Goal: Task Accomplishment & Management: Manage account settings

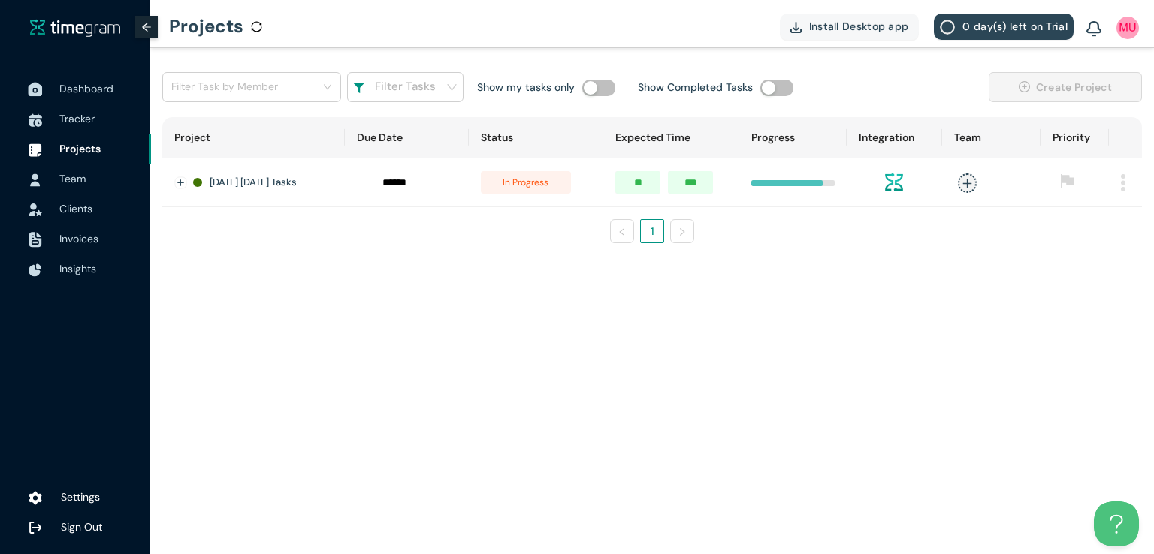
click at [75, 94] on span "Dashboard" at bounding box center [86, 89] width 54 height 14
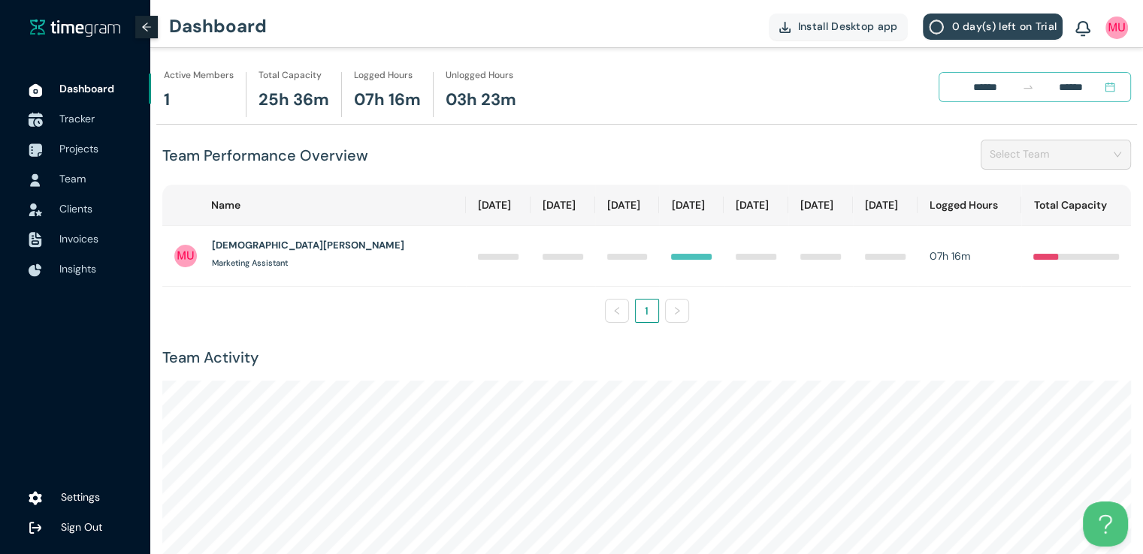
click at [86, 123] on span "Tracker" at bounding box center [76, 119] width 35 height 14
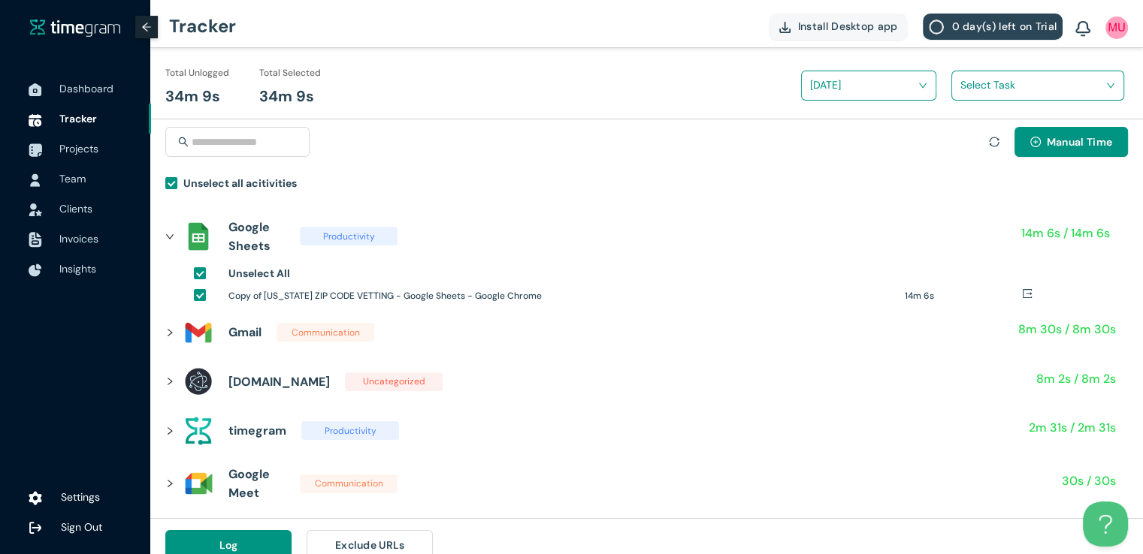
click at [968, 82] on input "search" at bounding box center [1032, 85] width 144 height 23
click at [971, 140] on h1 "ZIPCODE VETTI|NG" at bounding box center [1058, 140] width 177 height 17
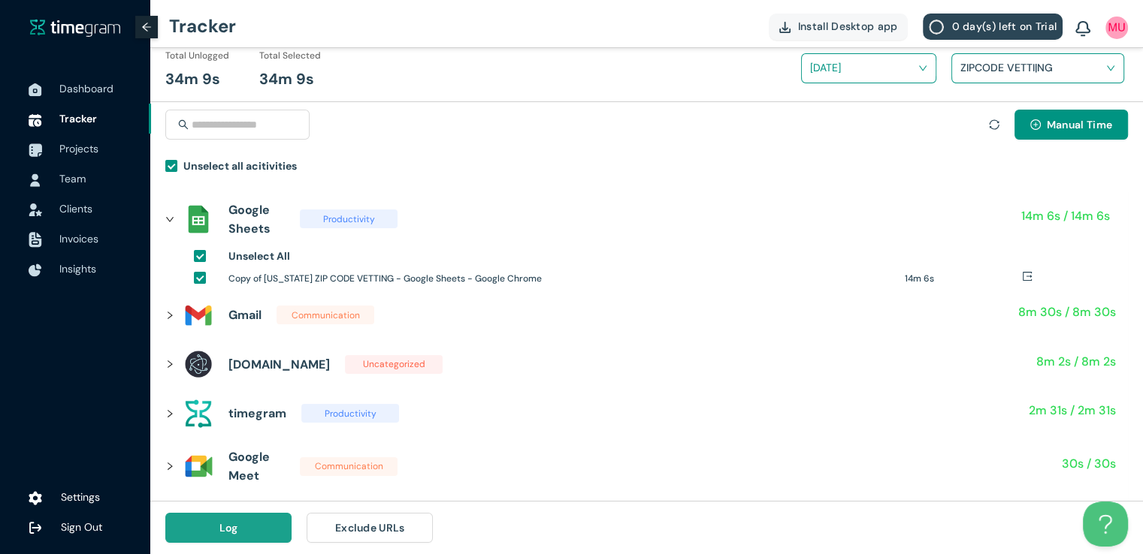
click at [226, 530] on span "Log" at bounding box center [228, 528] width 19 height 17
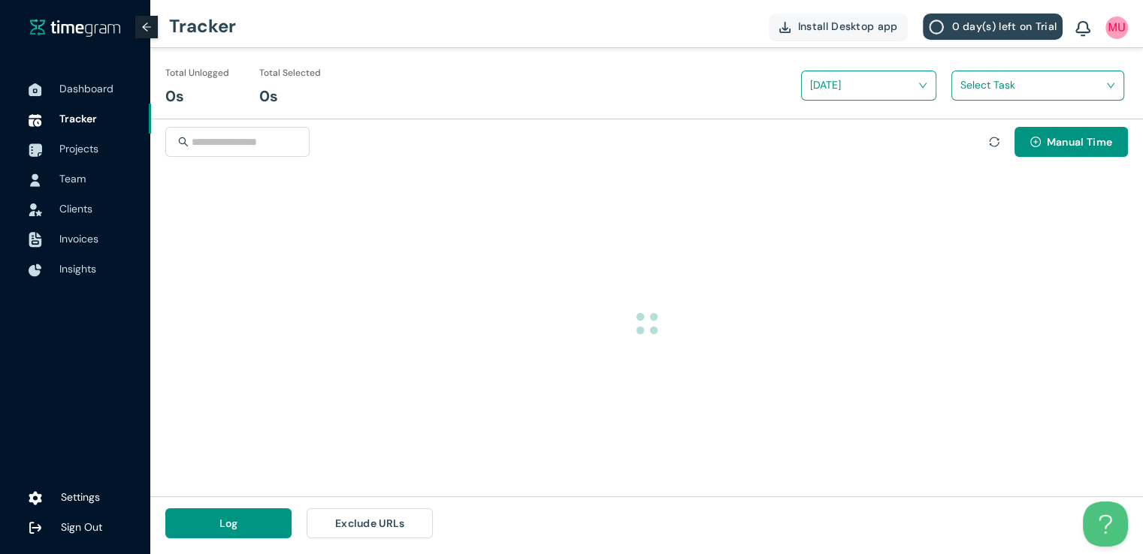
scroll to position [0, 0]
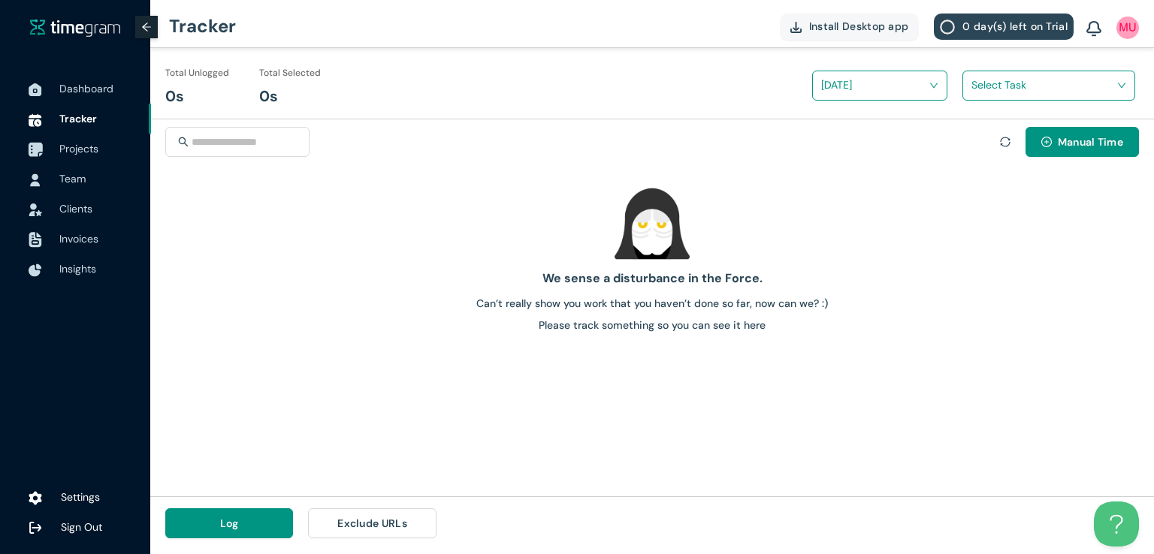
click at [76, 145] on span "Projects" at bounding box center [78, 149] width 39 height 14
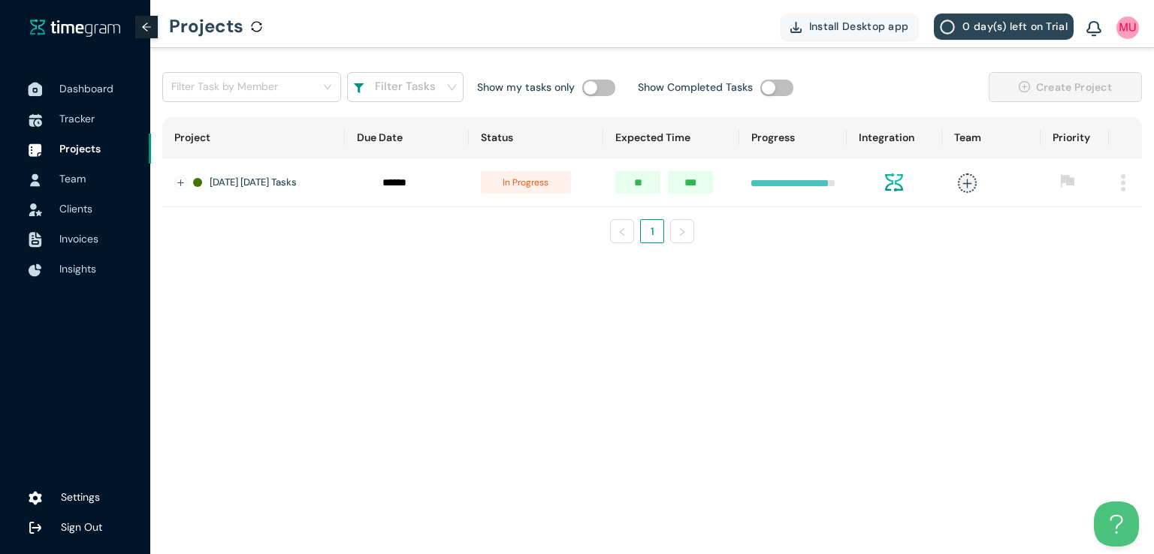
click at [84, 88] on span "Dashboard" at bounding box center [86, 89] width 54 height 14
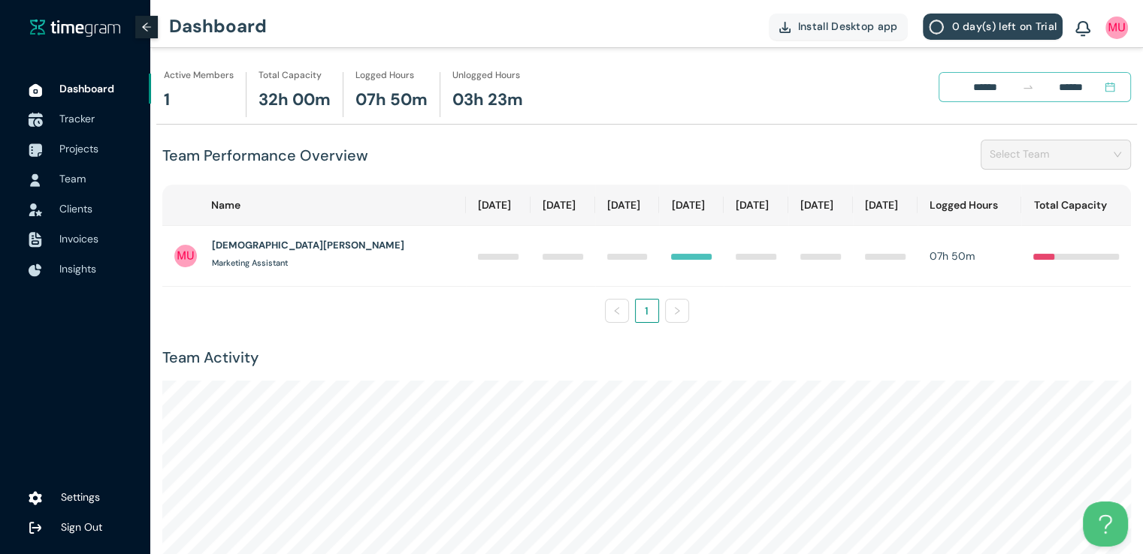
click at [90, 118] on span "Tracker" at bounding box center [76, 119] width 35 height 14
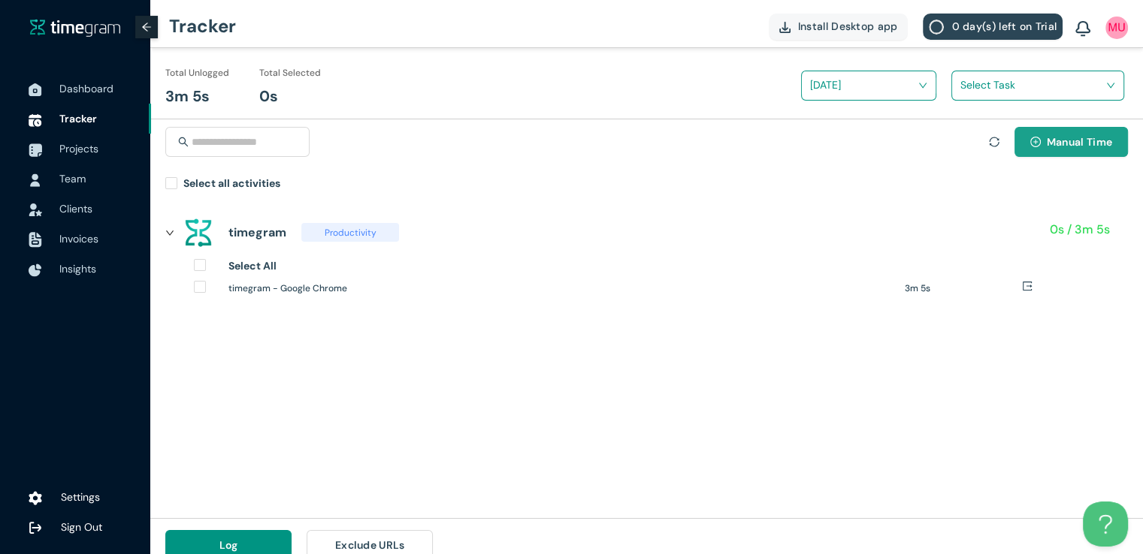
click at [1048, 139] on span "Manual Time" at bounding box center [1078, 142] width 65 height 17
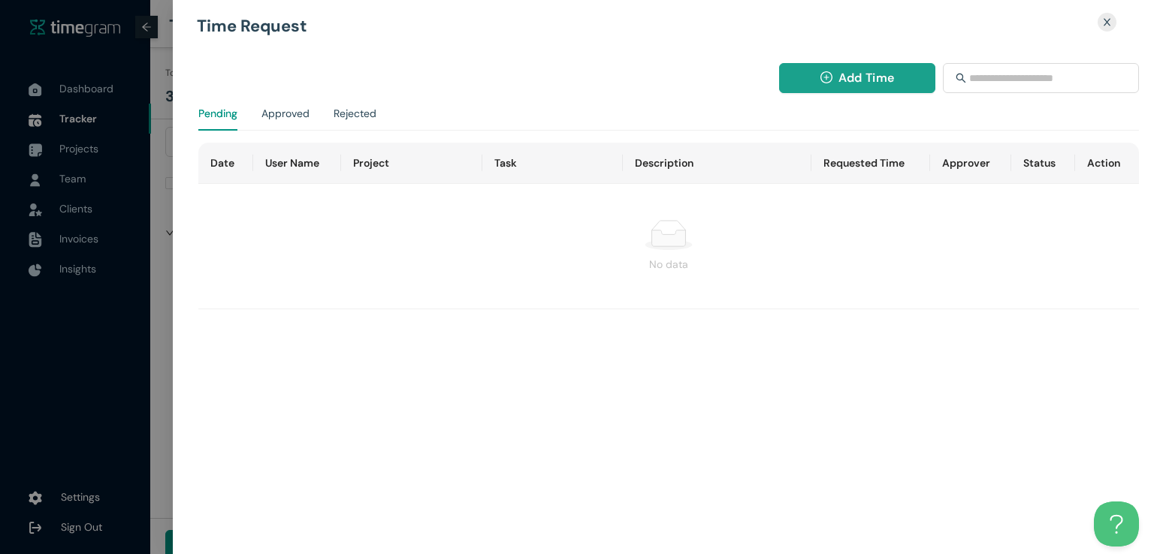
click at [803, 70] on button "Add Time" at bounding box center [857, 78] width 157 height 30
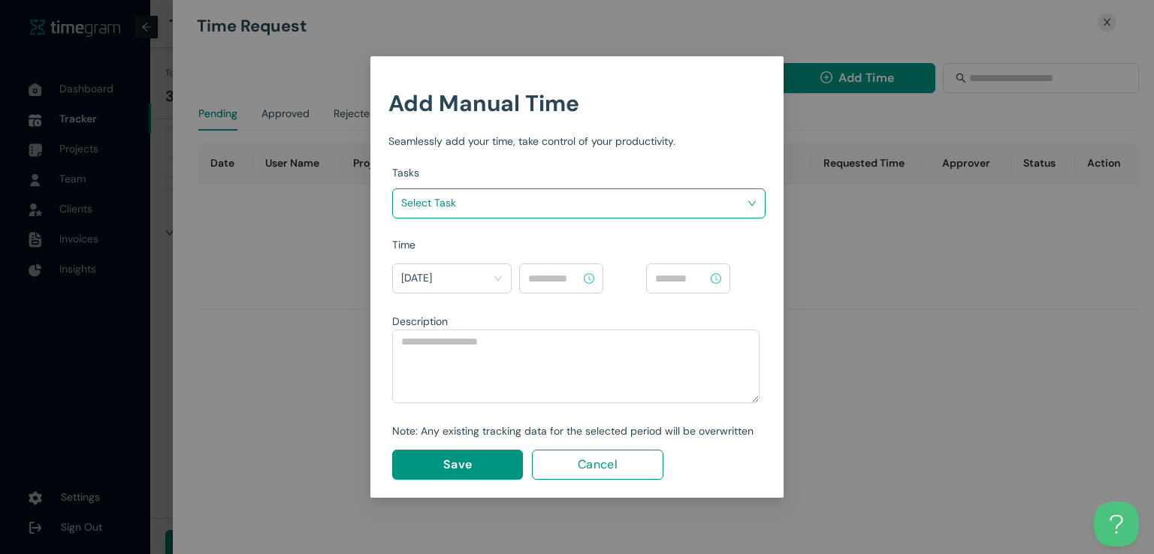
click at [683, 202] on input "search" at bounding box center [573, 203] width 345 height 23
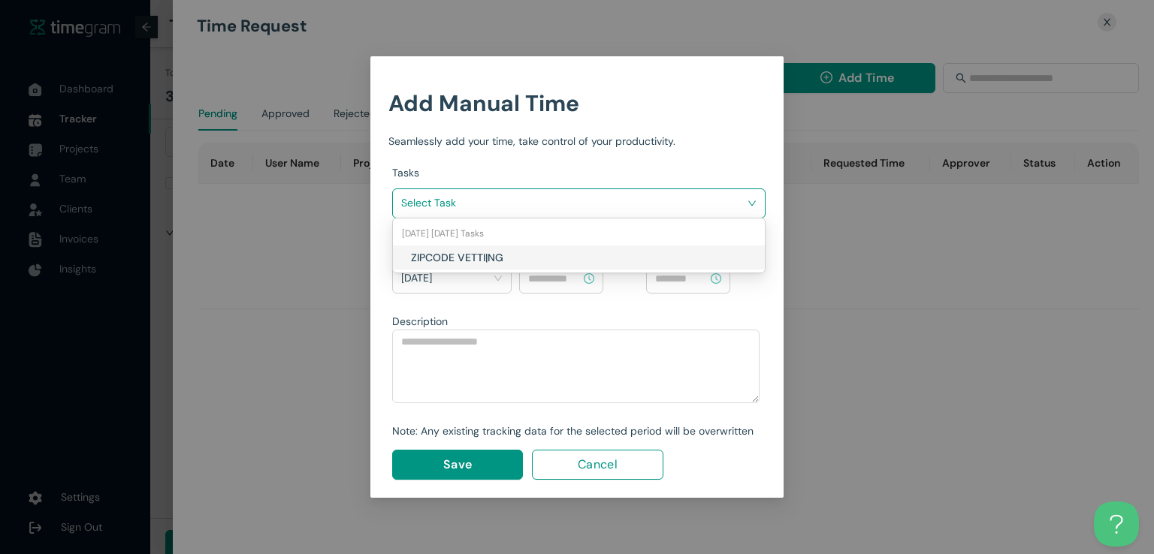
click at [561, 250] on h1 "ZIPCODE VETTI|NG" at bounding box center [499, 257] width 177 height 17
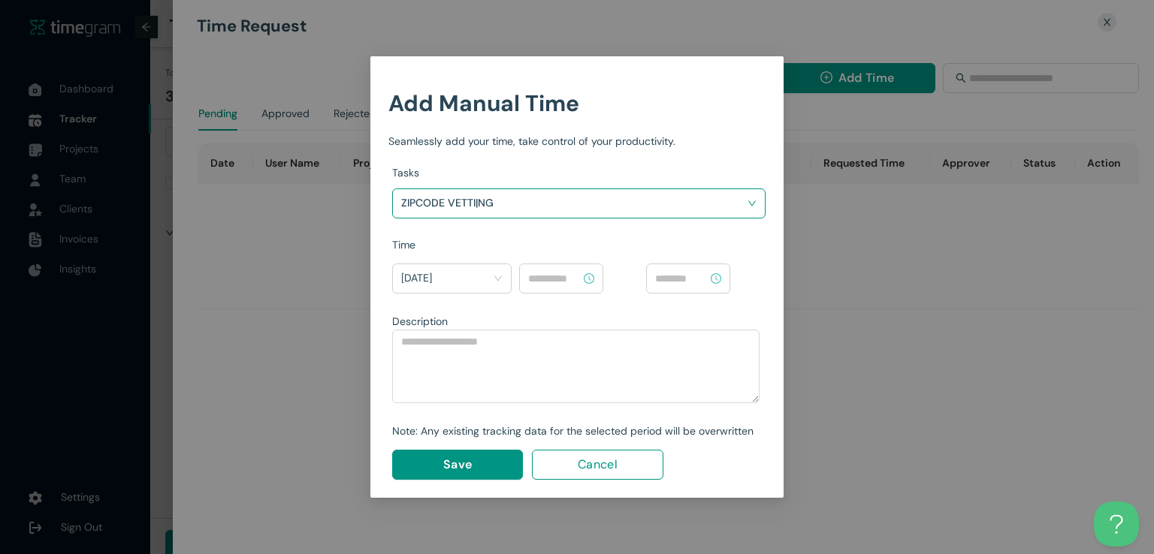
click at [550, 277] on input at bounding box center [554, 278] width 53 height 17
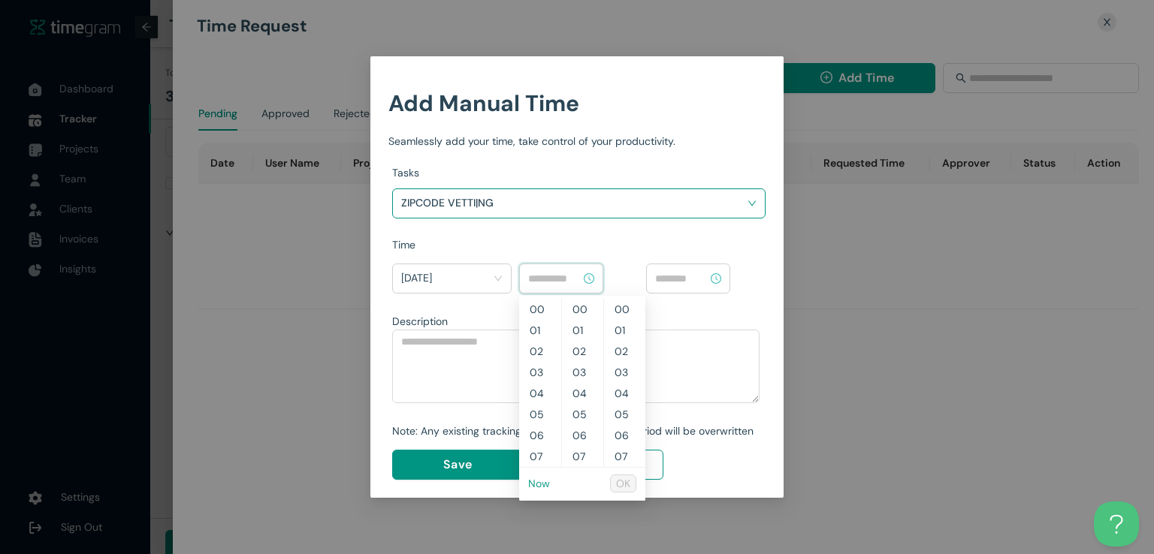
click at [540, 488] on link "Now" at bounding box center [539, 484] width 22 height 14
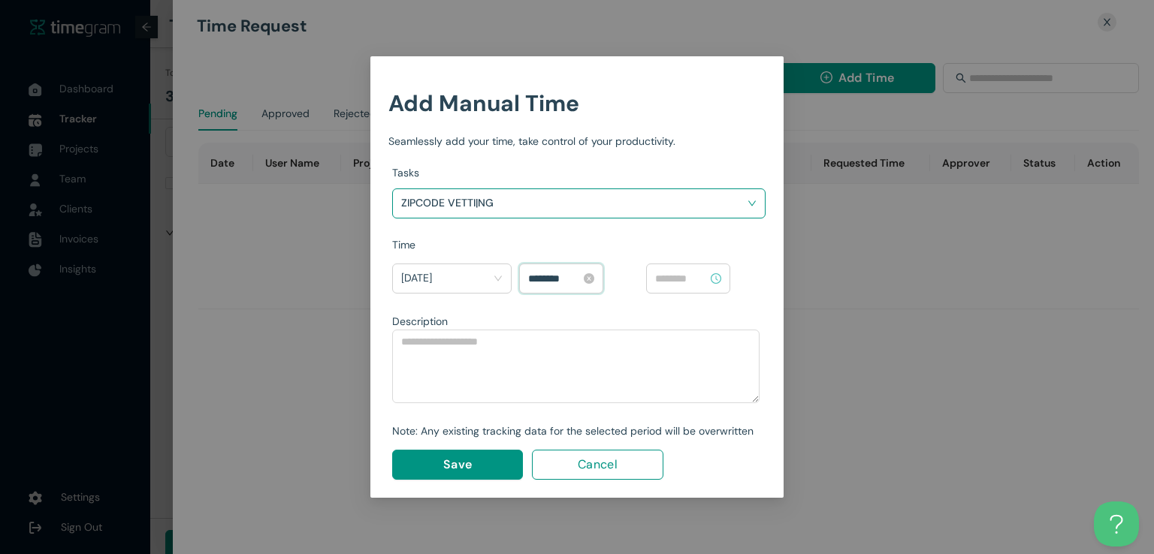
click at [536, 274] on input "********" at bounding box center [554, 278] width 53 height 17
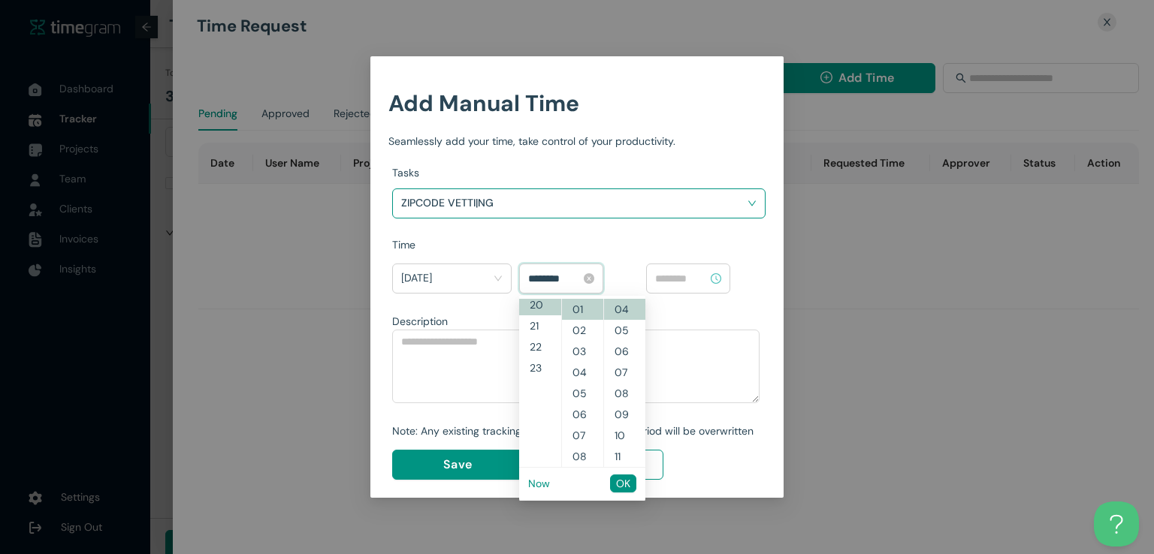
scroll to position [421, 0]
click at [553, 276] on input "********" at bounding box center [554, 278] width 53 height 17
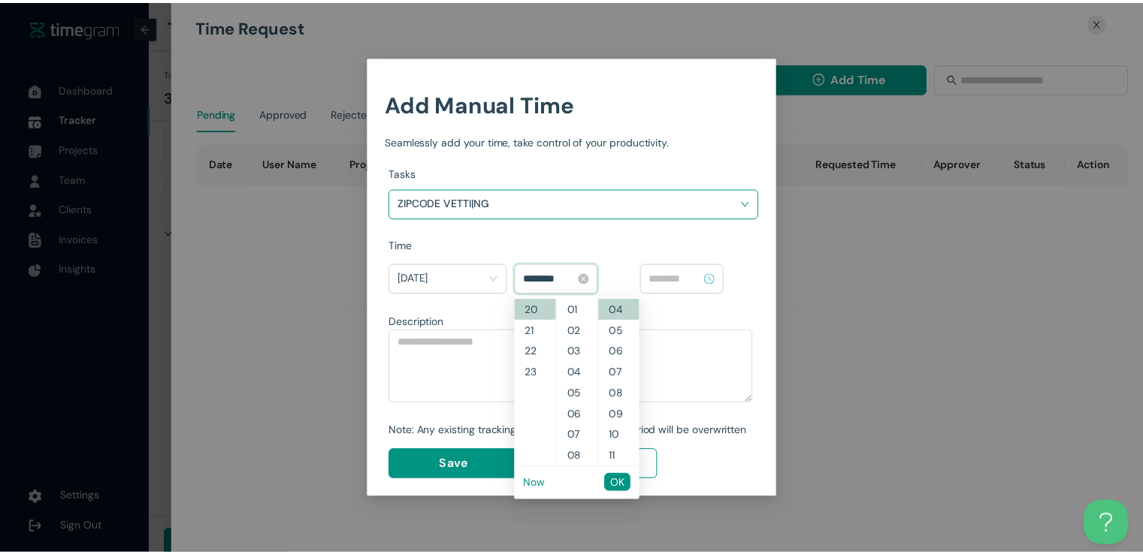
scroll to position [1052, 0]
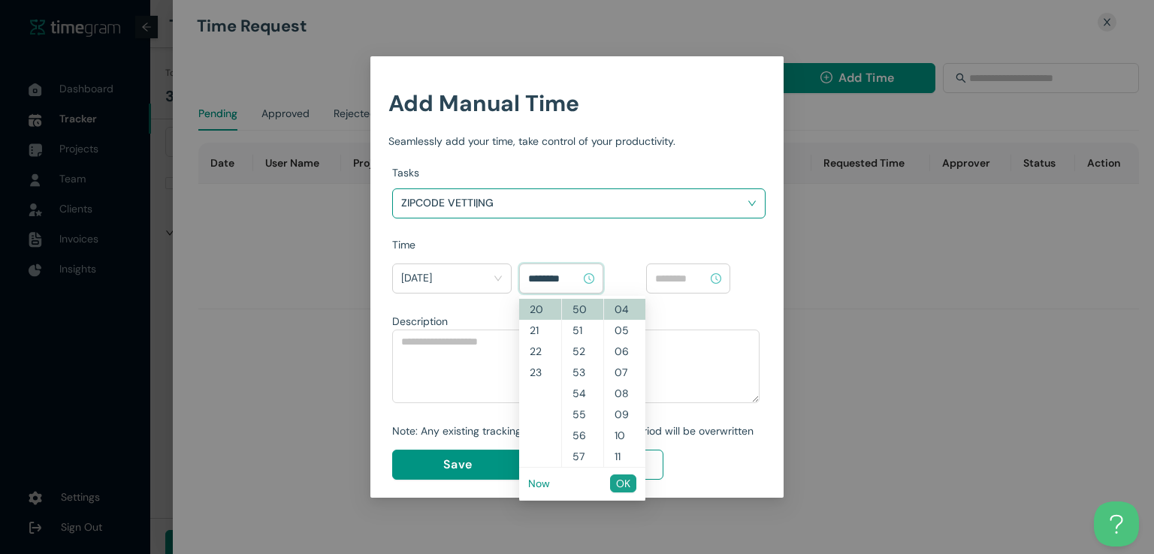
click at [621, 488] on span "OK" at bounding box center [623, 484] width 14 height 17
type input "********"
click at [621, 488] on div "Add Manual Time Seamlessly add your time, take control of your productivity. Ta…" at bounding box center [576, 276] width 413 height 441
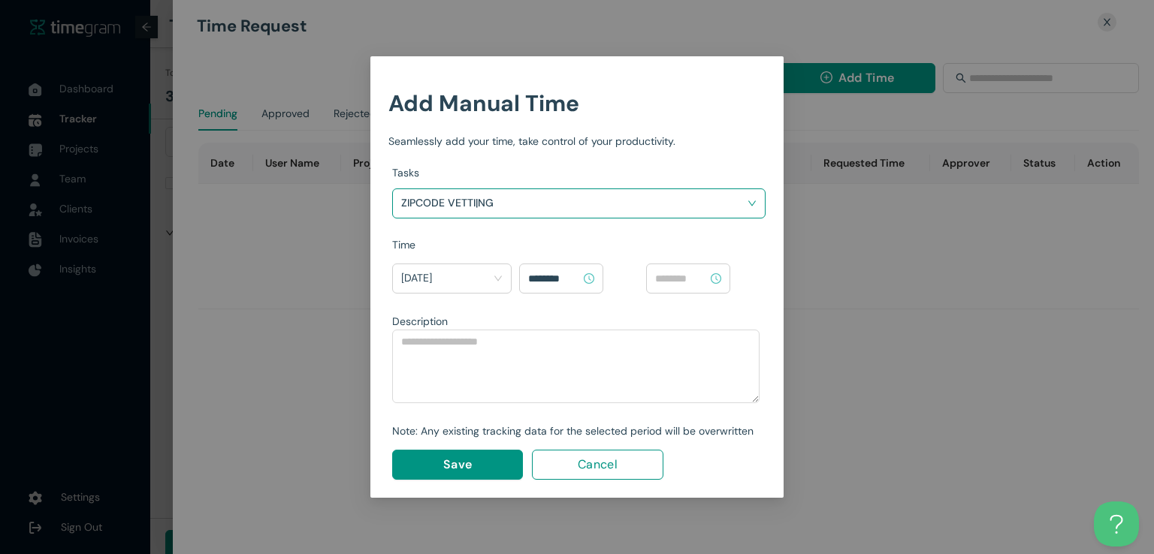
click at [678, 283] on input at bounding box center [681, 278] width 53 height 17
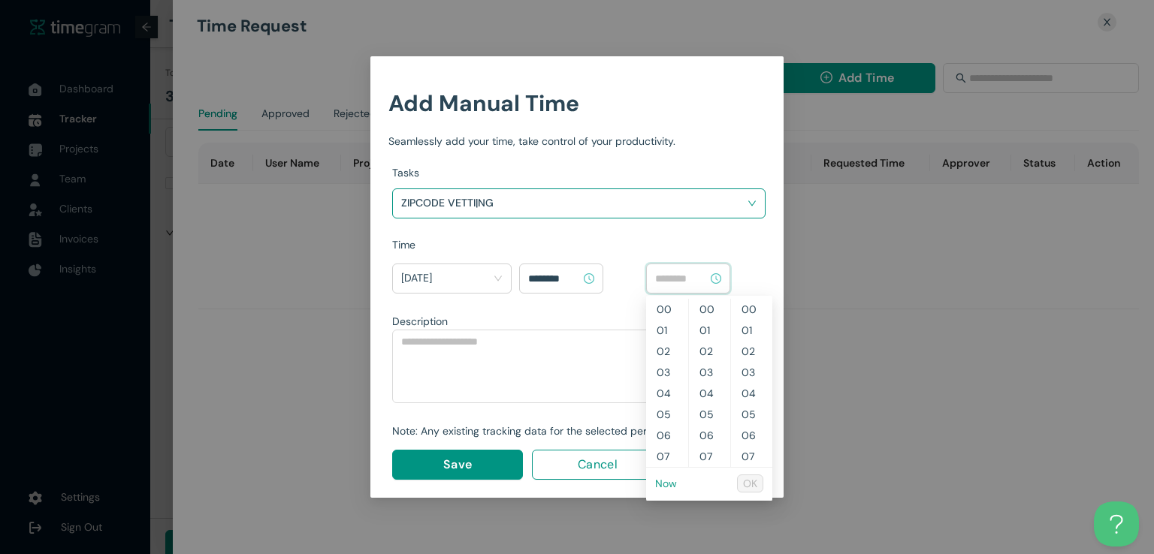
click at [670, 482] on link "Now" at bounding box center [666, 484] width 22 height 14
type input "********"
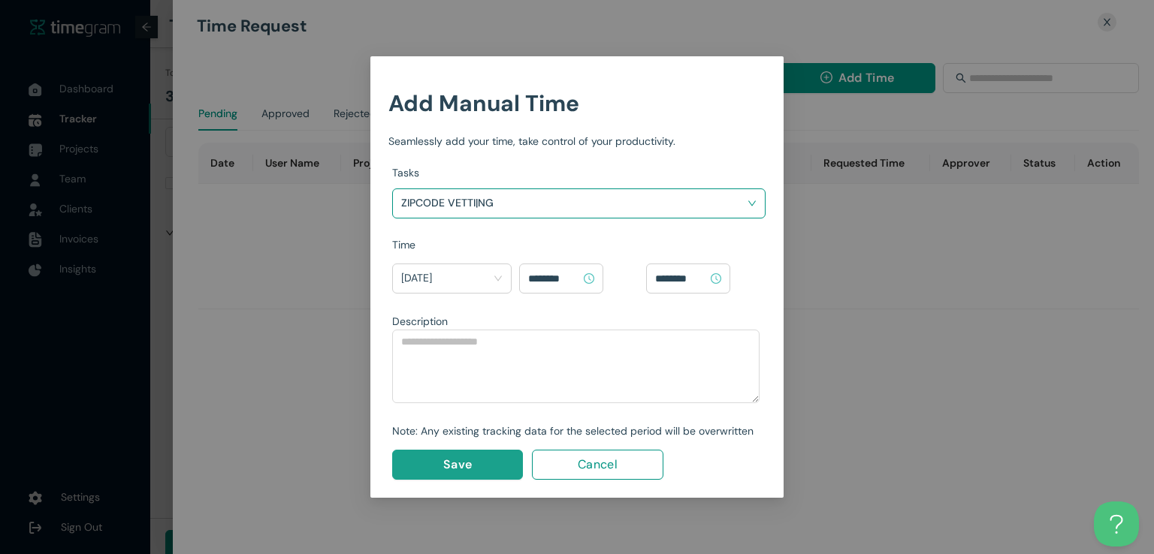
click at [457, 469] on span "Save" at bounding box center [457, 464] width 29 height 19
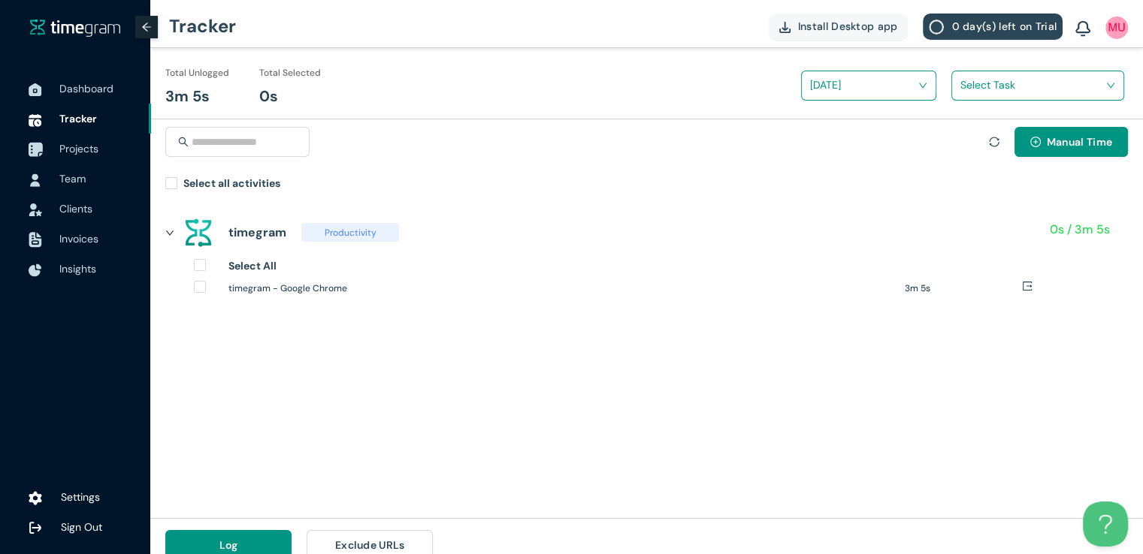
click at [84, 154] on span "Projects" at bounding box center [78, 149] width 39 height 14
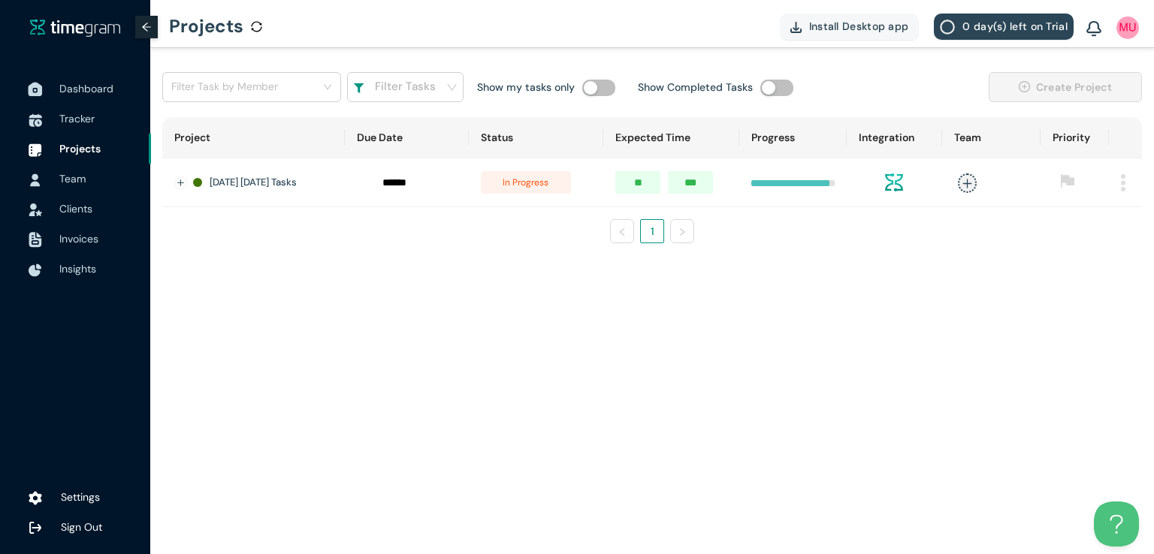
click at [84, 89] on span "Dashboard" at bounding box center [86, 89] width 54 height 14
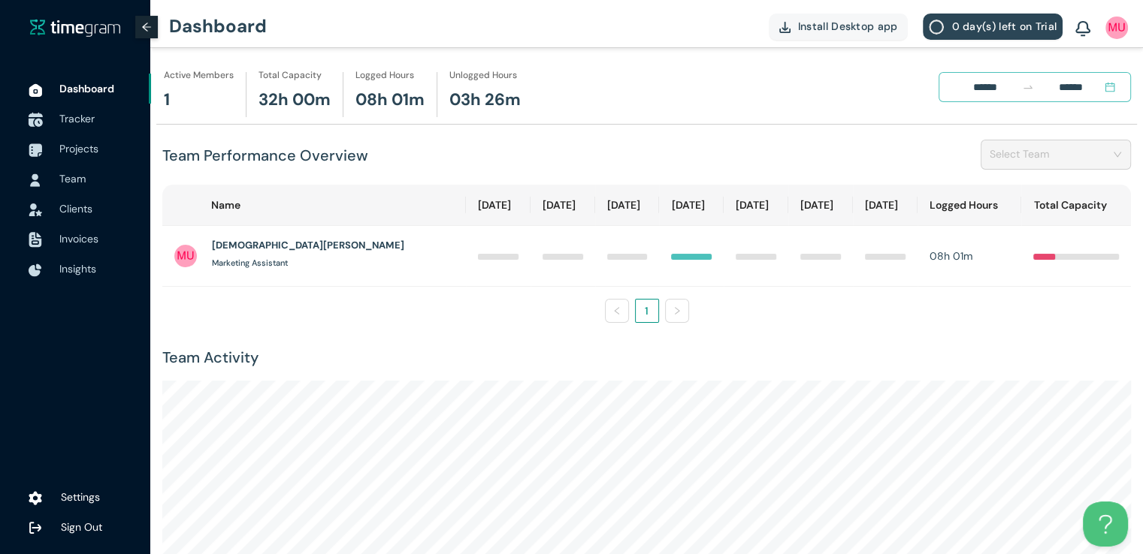
click at [82, 113] on span "Tracker" at bounding box center [76, 119] width 35 height 14
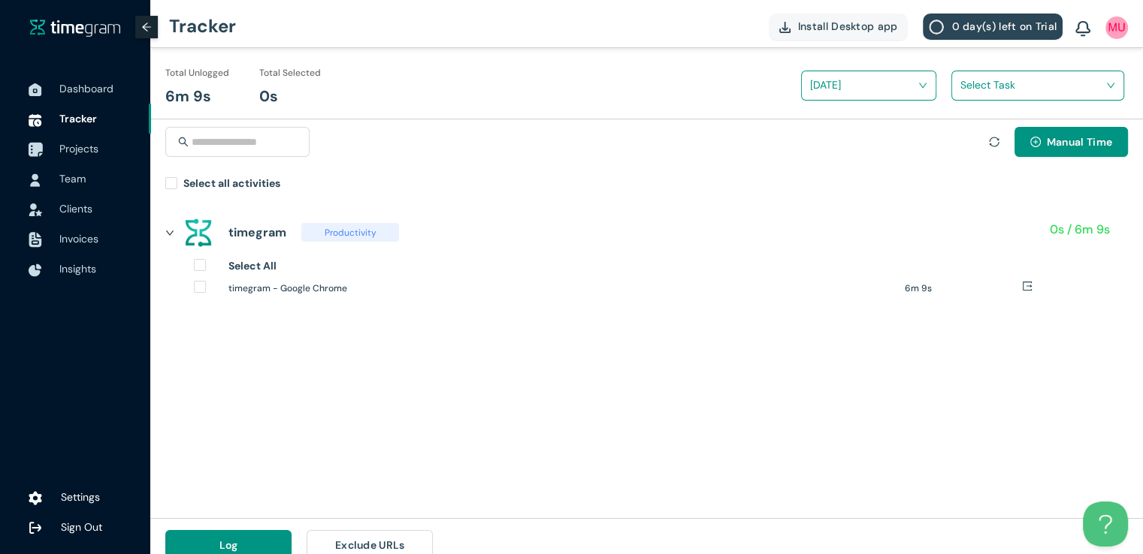
click at [96, 152] on span "Projects" at bounding box center [78, 149] width 39 height 14
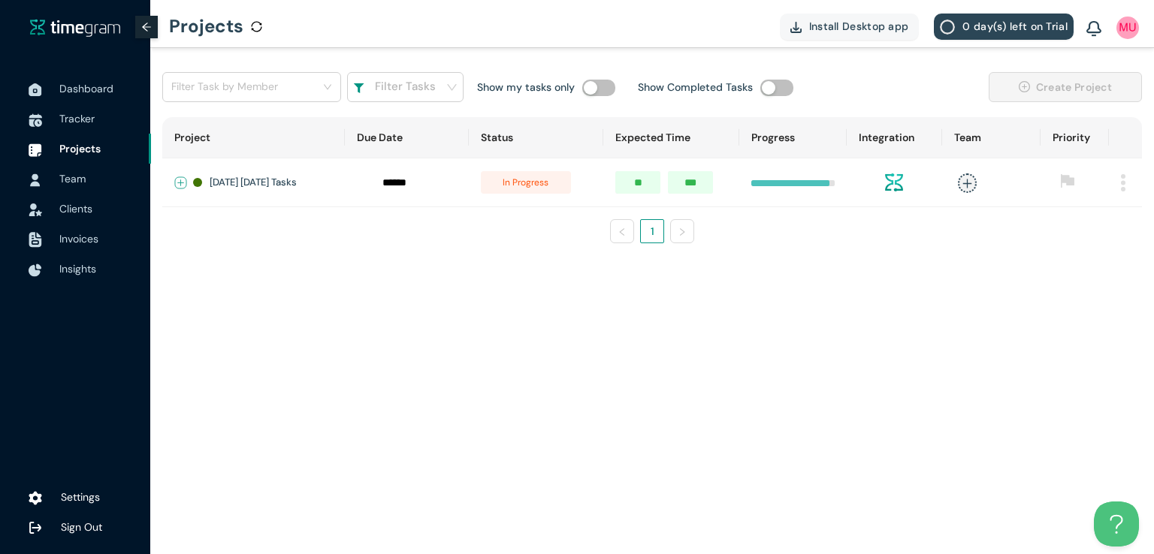
click at [180, 177] on button "Expand row" at bounding box center [181, 183] width 12 height 12
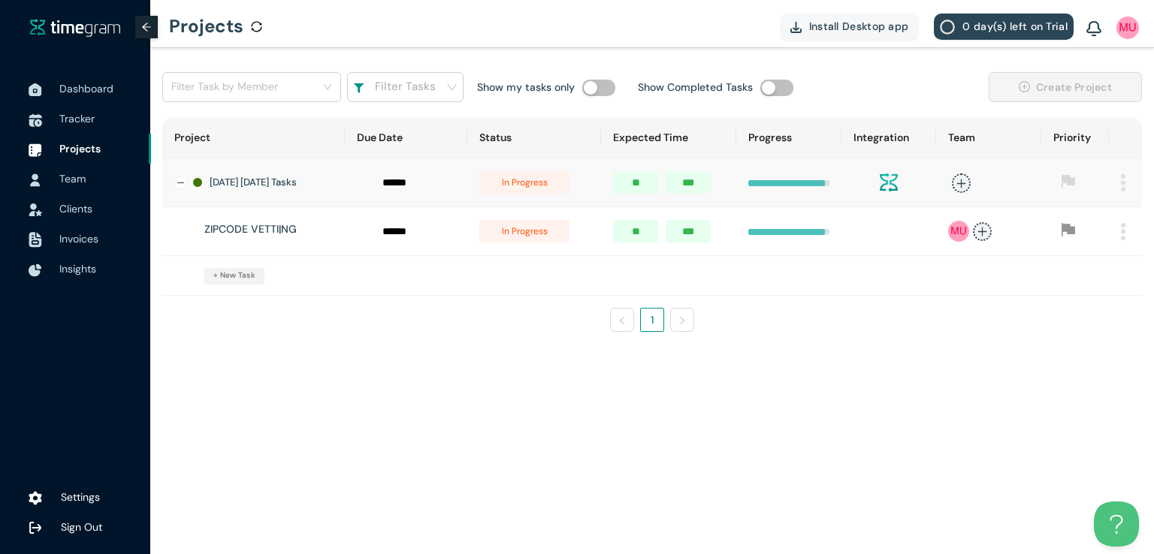
click at [529, 242] on span "in progress" at bounding box center [524, 231] width 90 height 23
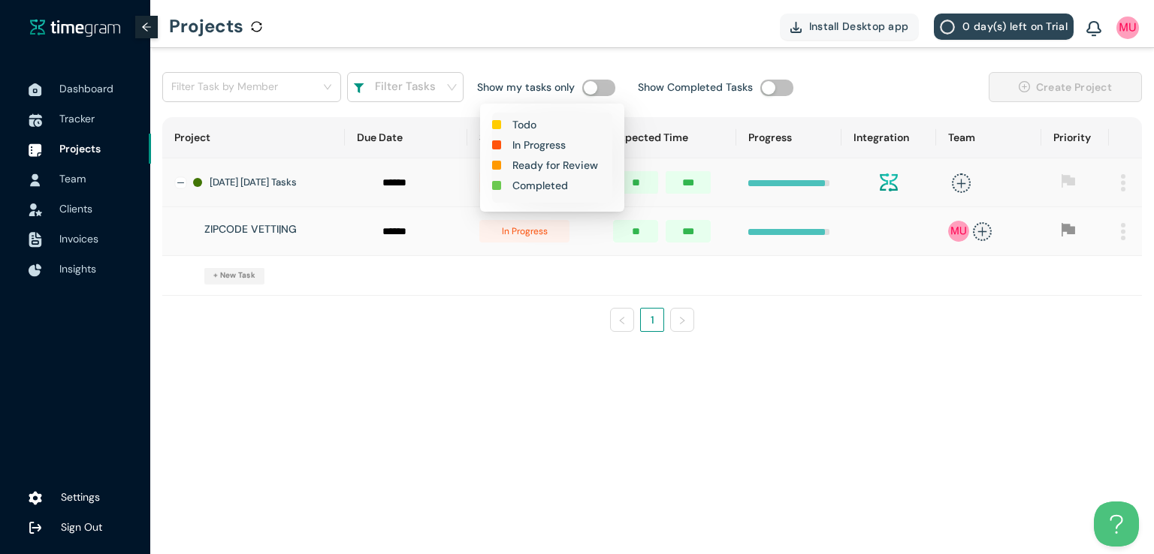
click at [545, 183] on h1 "Completed" at bounding box center [540, 185] width 56 height 17
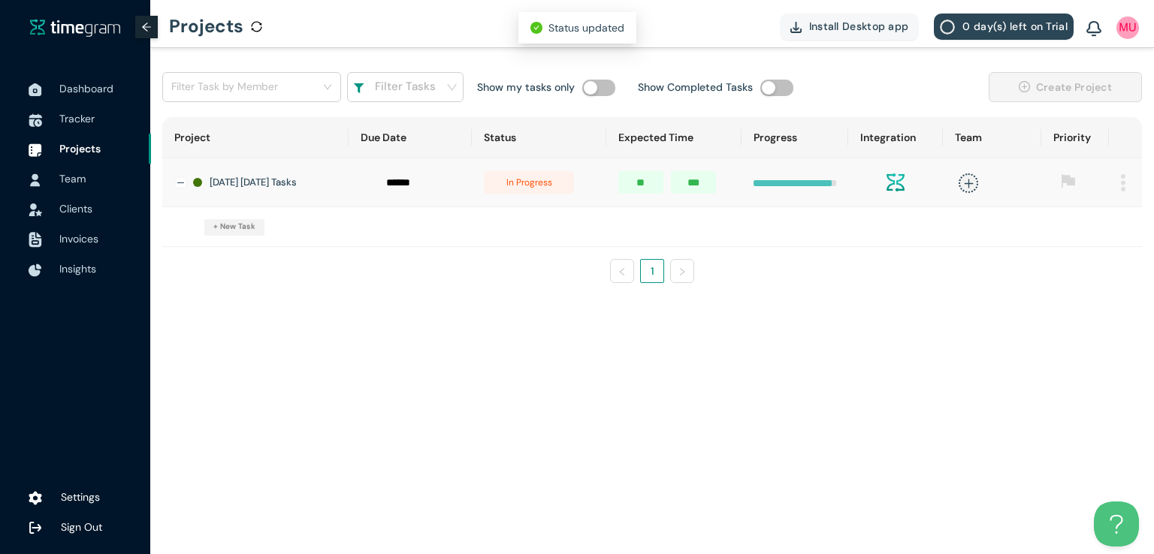
click at [522, 186] on span "in progress" at bounding box center [529, 182] width 90 height 23
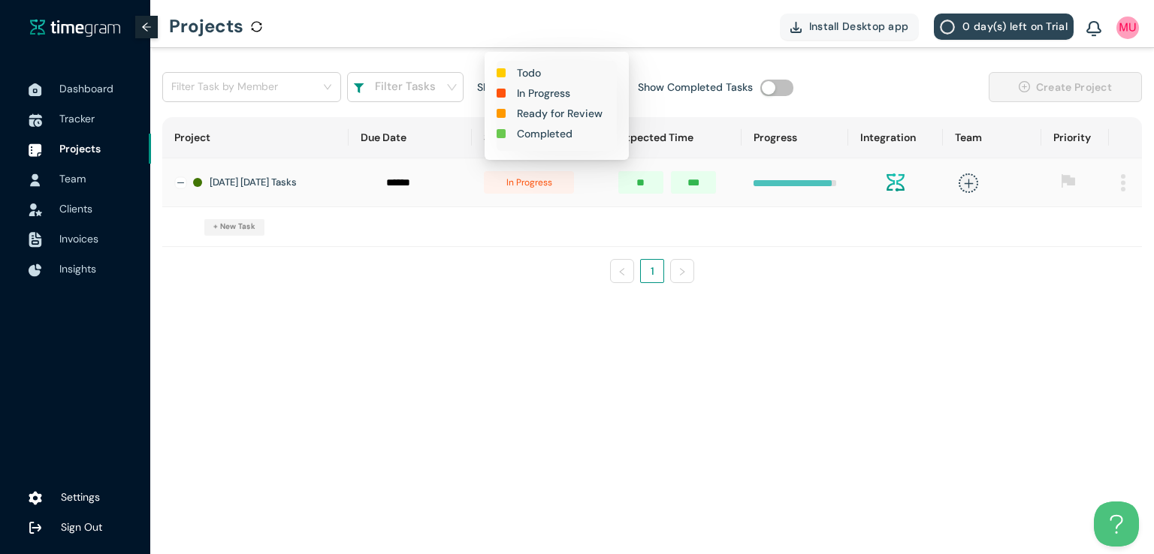
click at [542, 139] on h1 "Completed" at bounding box center [545, 133] width 56 height 17
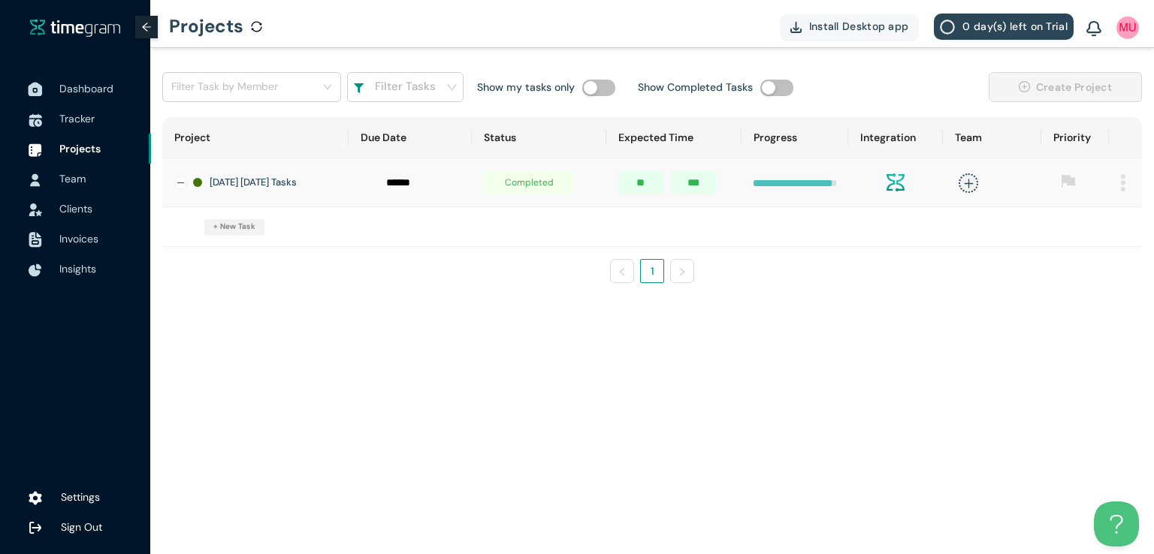
click at [79, 100] on span "Dashboard" at bounding box center [99, 89] width 80 height 30
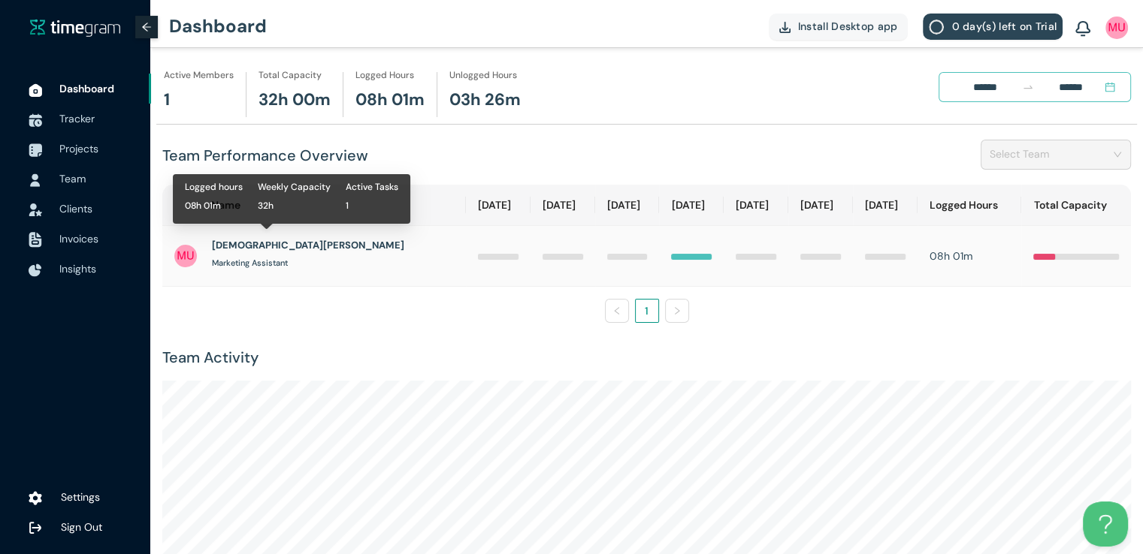
click at [255, 251] on h1 "[DEMOGRAPHIC_DATA][PERSON_NAME]" at bounding box center [308, 245] width 192 height 15
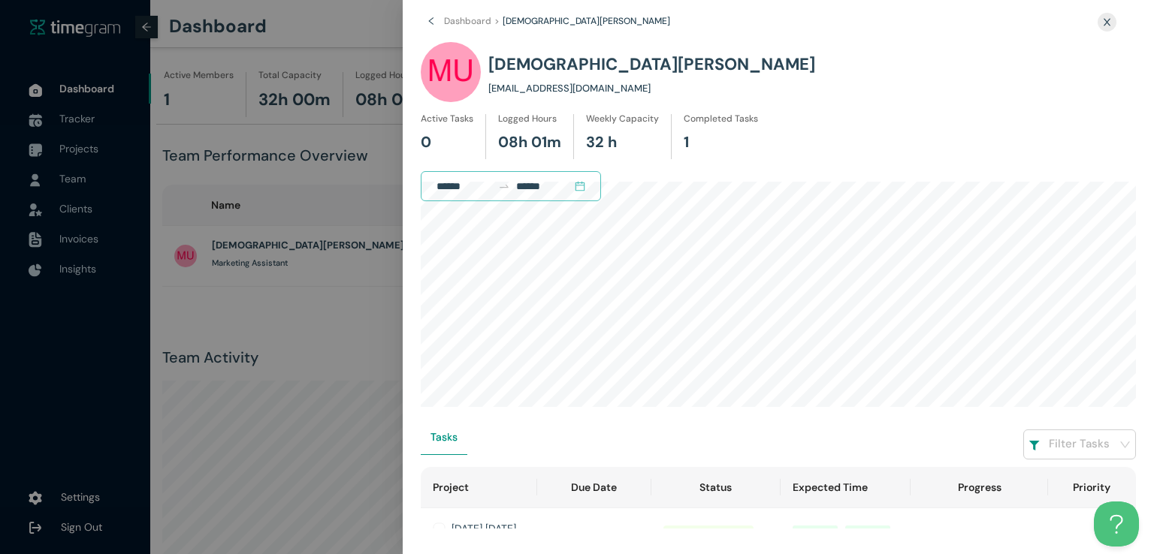
click at [237, 162] on div at bounding box center [577, 277] width 1154 height 554
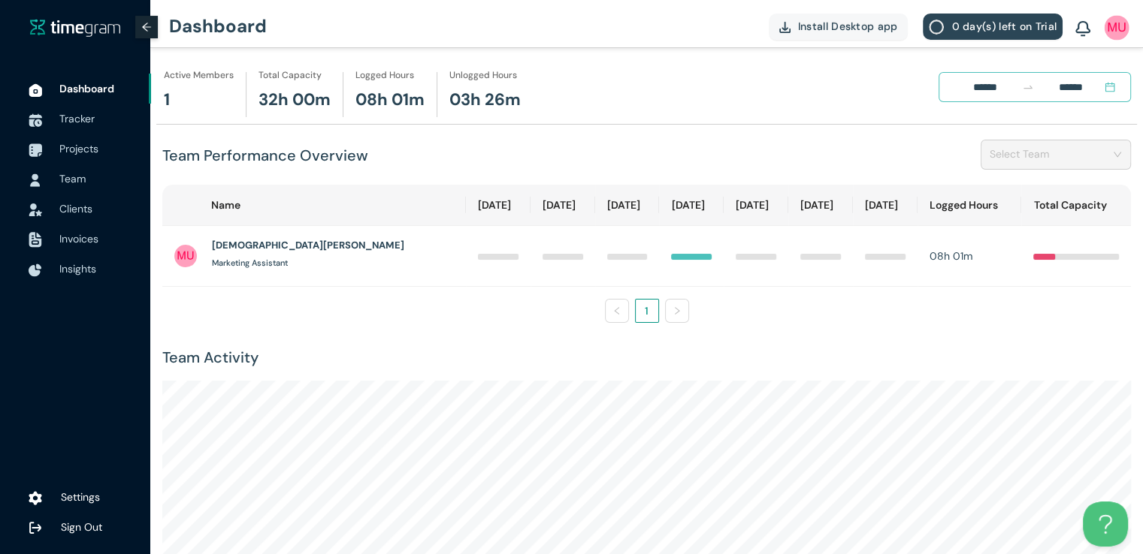
click at [1112, 29] on img at bounding box center [1116, 27] width 25 height 25
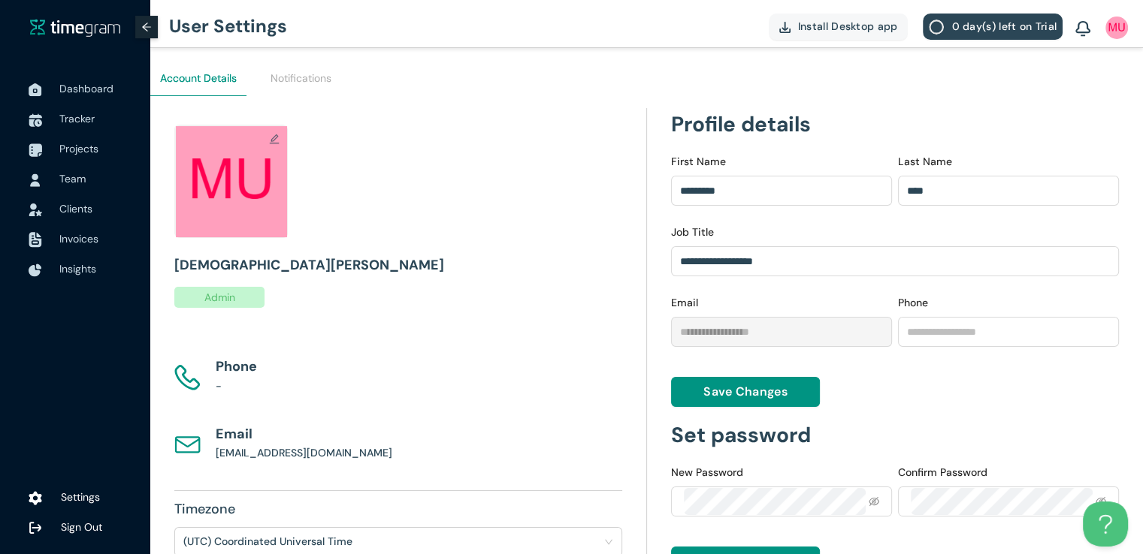
click at [505, 205] on div at bounding box center [398, 175] width 448 height 135
